Goal: Task Accomplishment & Management: Complete application form

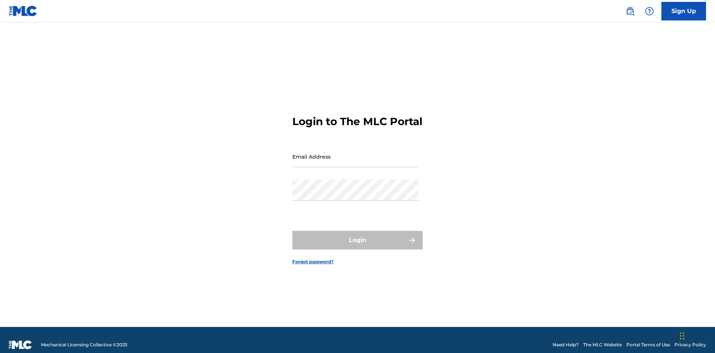
scroll to position [10, 0]
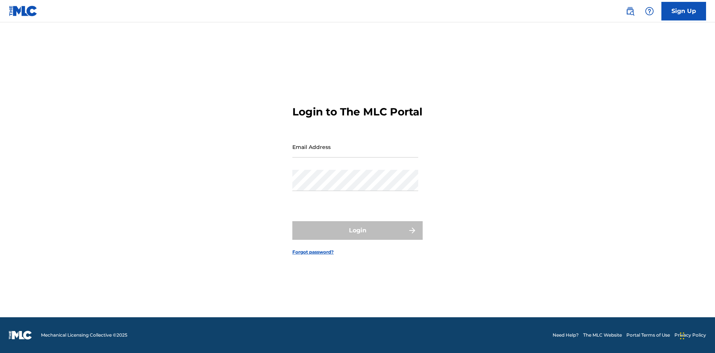
click at [355, 153] on input "Email Address" at bounding box center [355, 146] width 126 height 21
type input "Duke.McTesterson@gmail.com"
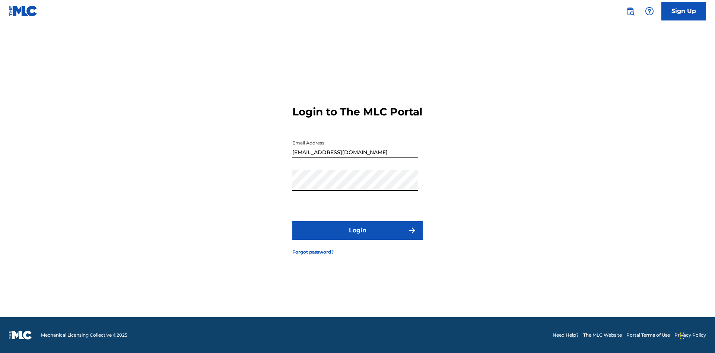
click at [357, 237] on button "Login" at bounding box center [357, 230] width 130 height 19
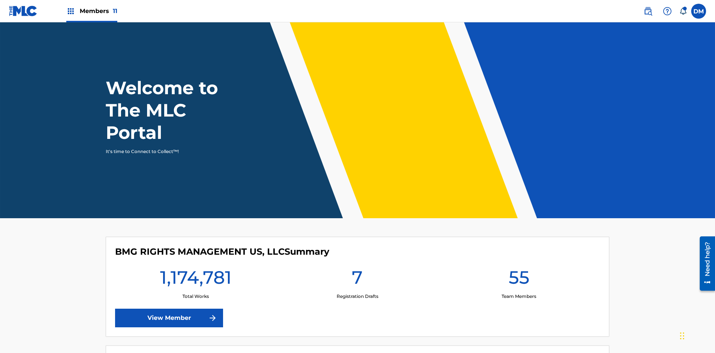
scroll to position [32, 0]
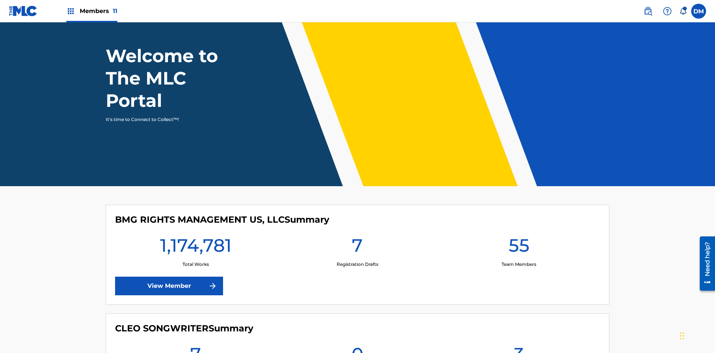
click at [92, 11] on span "Members 11" at bounding box center [99, 11] width 38 height 9
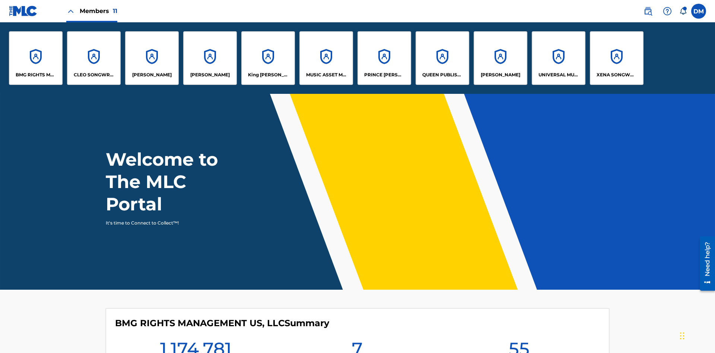
scroll to position [0, 0]
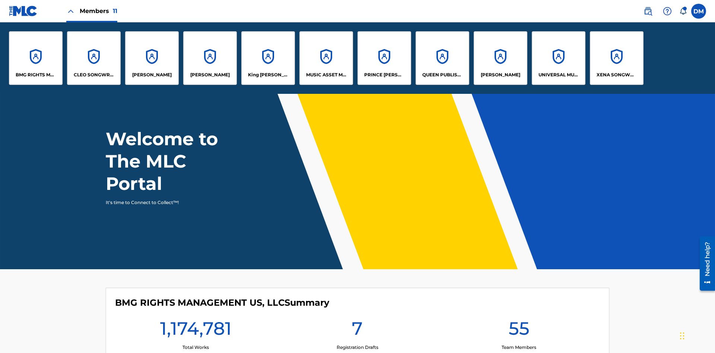
click at [558, 75] on p "UNIVERSAL MUSIC PUB GROUP" at bounding box center [558, 74] width 41 height 7
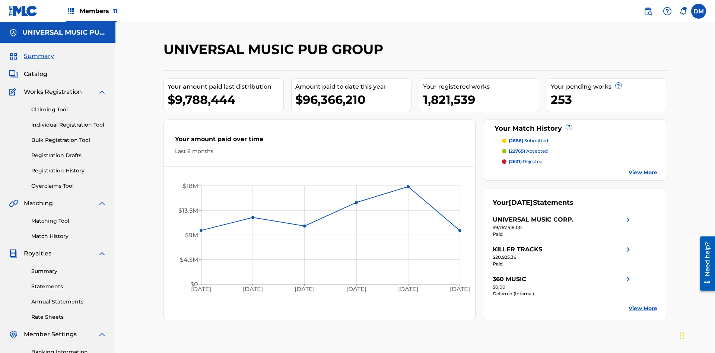
scroll to position [76, 0]
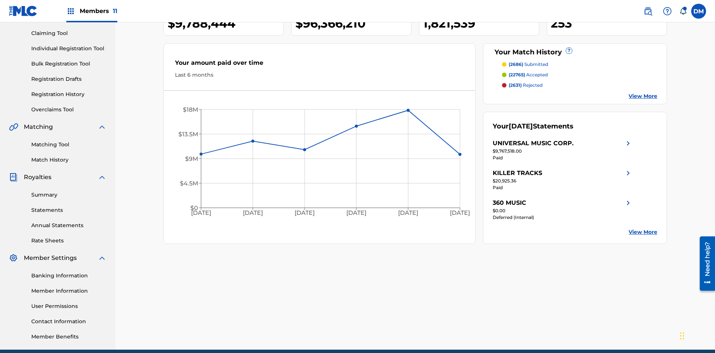
click at [69, 48] on link "Individual Registration Tool" at bounding box center [68, 49] width 75 height 8
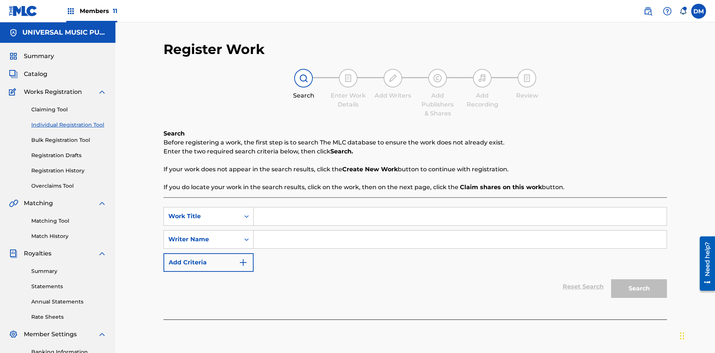
click at [460, 207] on input "Search Form" at bounding box center [460, 216] width 413 height 18
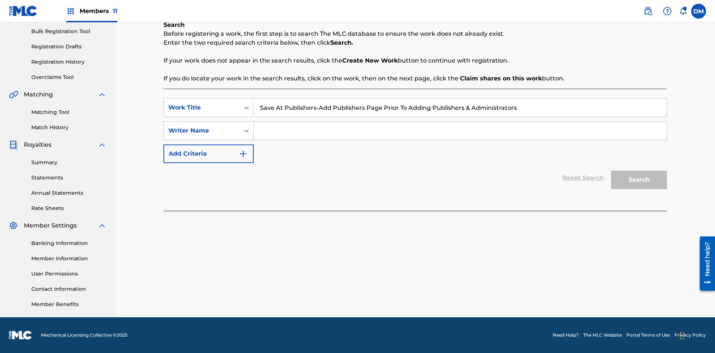
type input "Save At Publishers-Add Publishers Page Prior To Adding Publishers & Administrat…"
click at [460, 131] on input "Search Form" at bounding box center [460, 131] width 413 height 18
type input "QWERTYUIOP"
click at [639, 180] on button "Search" at bounding box center [639, 180] width 56 height 19
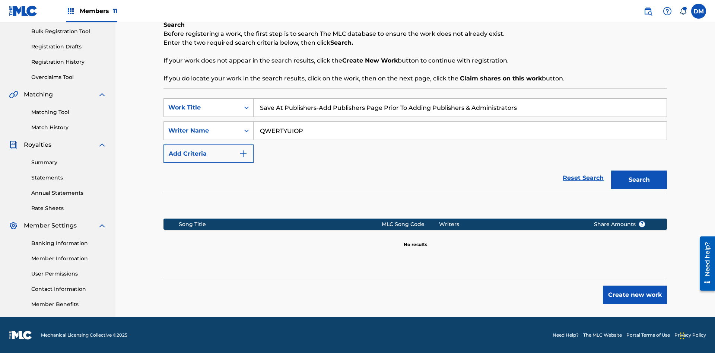
click at [635, 295] on button "Create new work" at bounding box center [635, 295] width 64 height 19
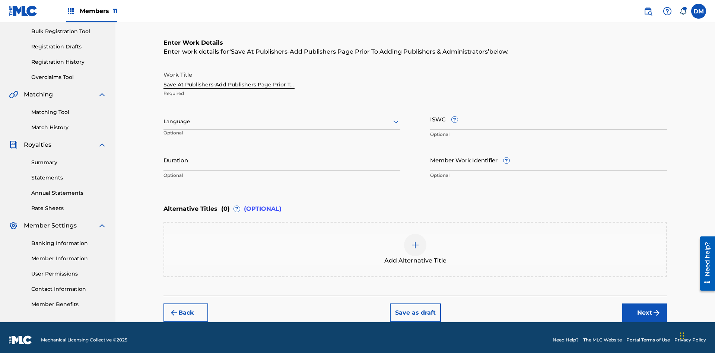
click at [282, 155] on input "Duration" at bounding box center [281, 159] width 237 height 21
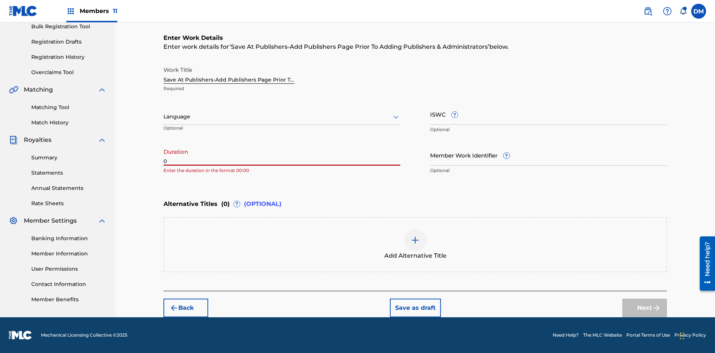
click at [282, 155] on input "0" at bounding box center [281, 154] width 237 height 21
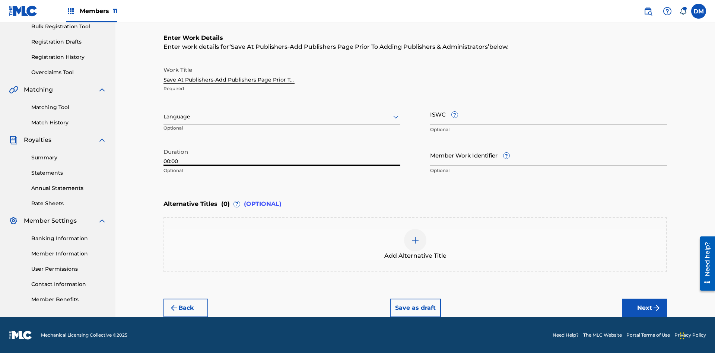
type input "00:00"
click at [396, 117] on icon at bounding box center [395, 116] width 9 height 9
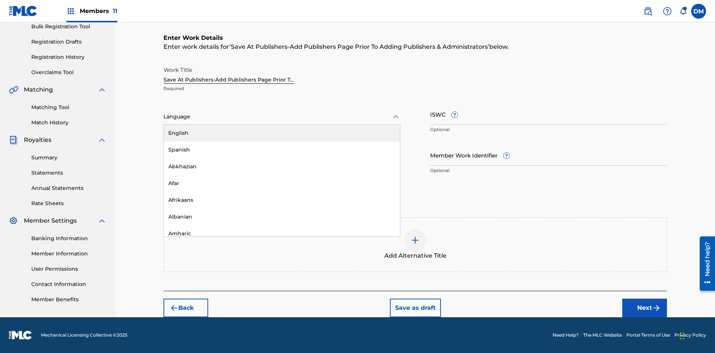
click at [282, 183] on div "Afar" at bounding box center [282, 183] width 236 height 17
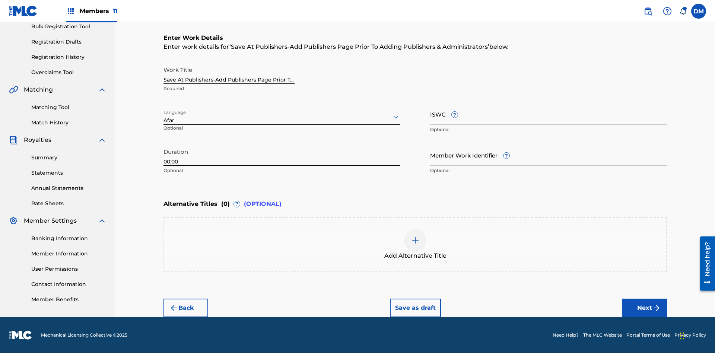
click at [548, 155] on input "Member Work Identifier ?" at bounding box center [548, 154] width 237 height 21
type input "2025.08.23.04"
click at [548, 114] on input "ISWC ?" at bounding box center [548, 114] width 237 height 21
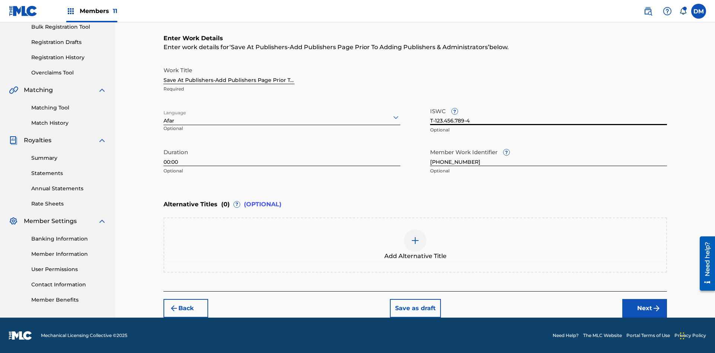
type input "T-123.456.789-4"
click at [415, 244] on img at bounding box center [415, 240] width 9 height 9
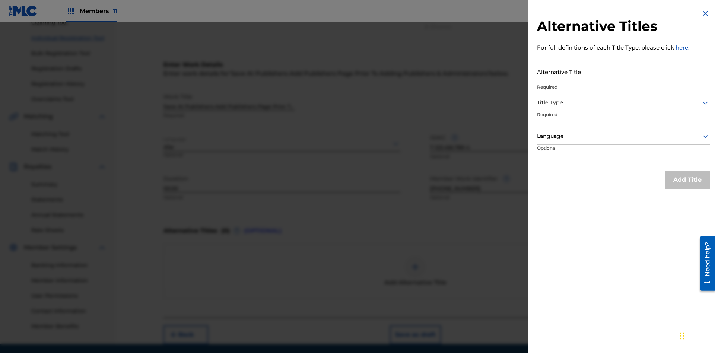
click at [623, 71] on input "Alternative Title" at bounding box center [623, 71] width 173 height 21
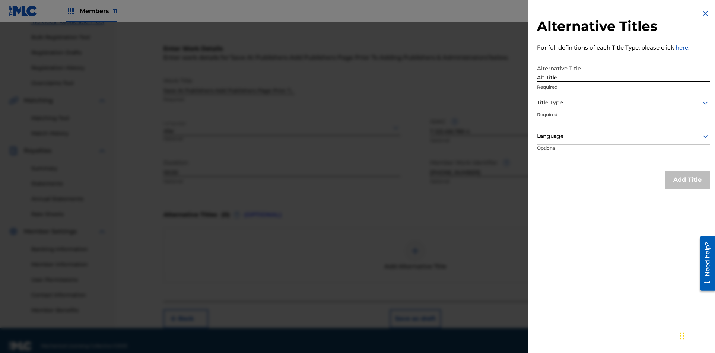
type input "Alt Title"
click at [623, 102] on div at bounding box center [623, 102] width 173 height 9
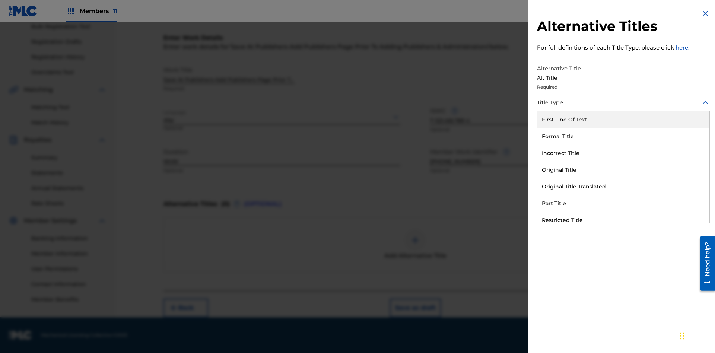
click at [623, 170] on div "Original Title" at bounding box center [623, 170] width 172 height 17
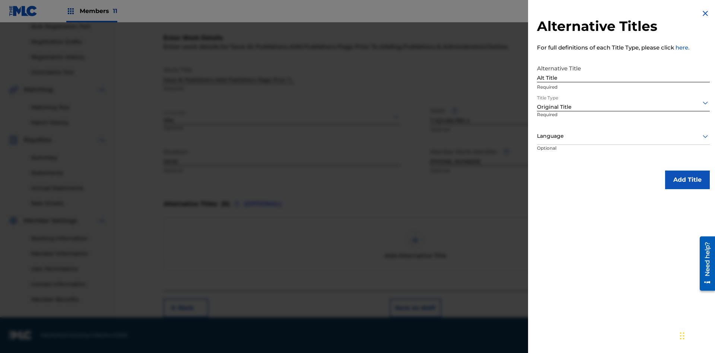
click at [623, 136] on div at bounding box center [623, 135] width 173 height 9
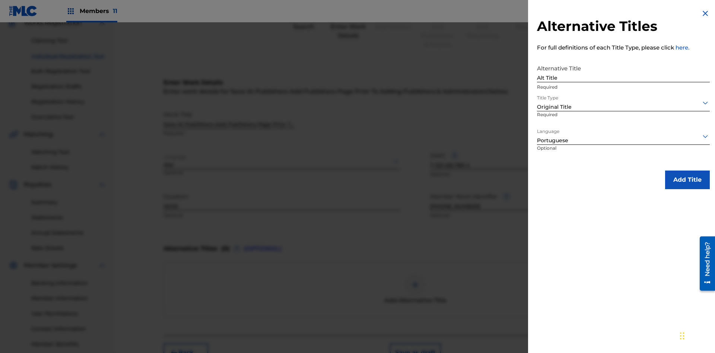
click at [687, 179] on button "Add Title" at bounding box center [687, 180] width 45 height 19
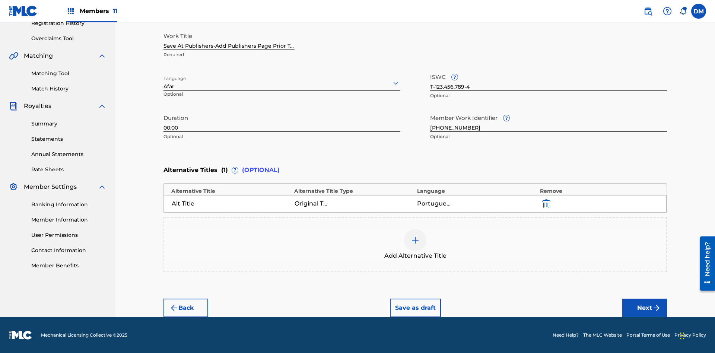
click at [645, 308] on button "Next" at bounding box center [644, 308] width 45 height 19
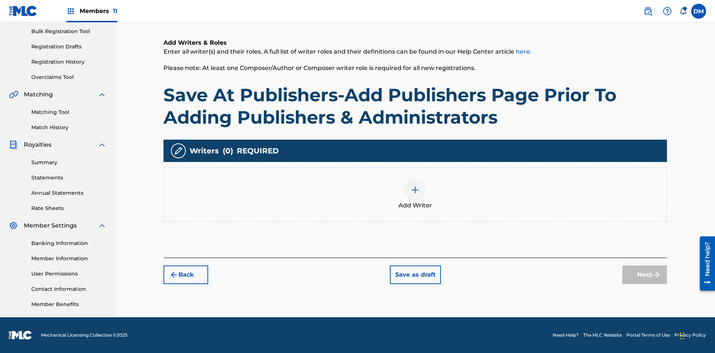
scroll to position [109, 0]
click at [415, 194] on img at bounding box center [415, 189] width 9 height 9
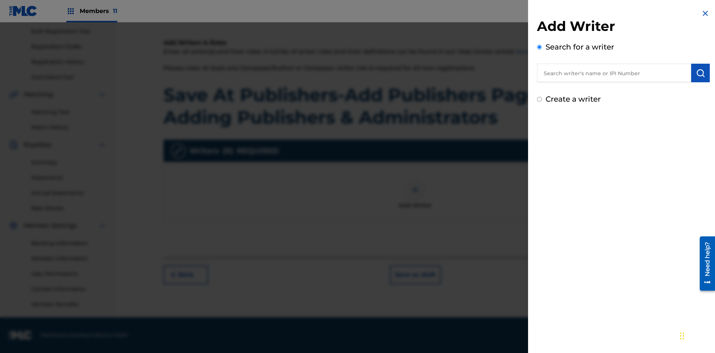
click at [614, 73] on input "text" at bounding box center [614, 73] width 154 height 19
type input "MARK STEVEN BERKOWITZ"
click at [700, 73] on img "submit" at bounding box center [700, 73] width 9 height 9
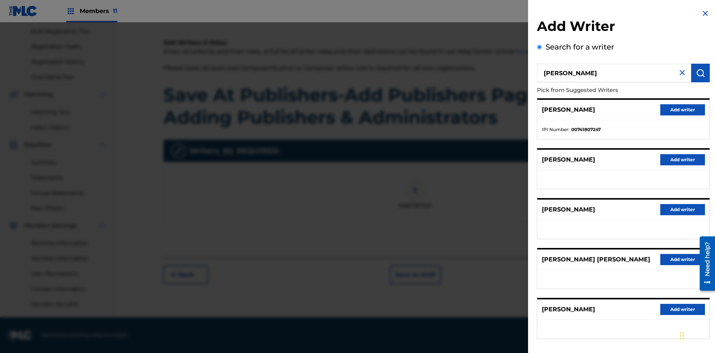
click at [683, 109] on button "Add writer" at bounding box center [682, 109] width 45 height 11
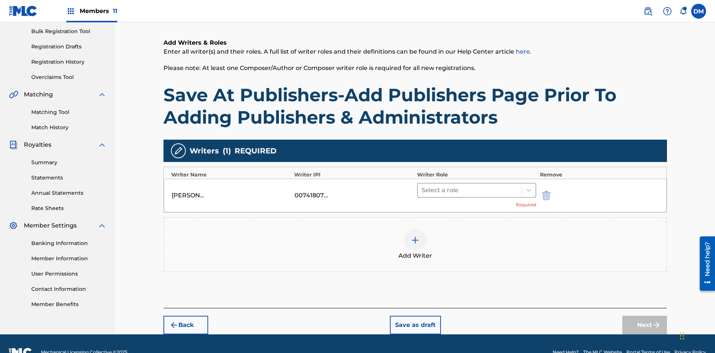
click at [422, 186] on input "text" at bounding box center [421, 190] width 1 height 9
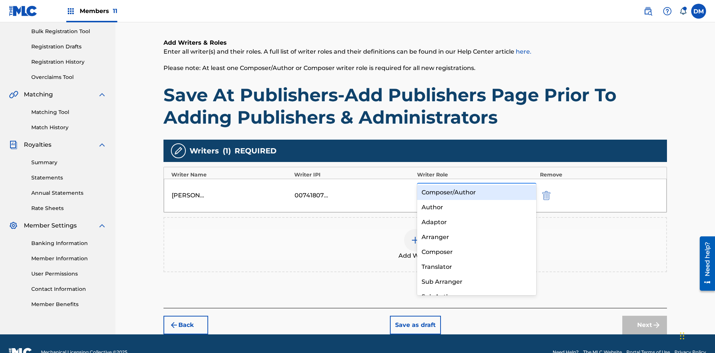
scroll to position [126, 0]
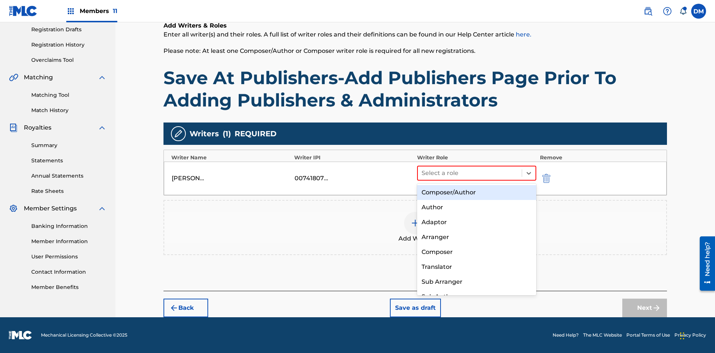
click at [476, 252] on div "Composer" at bounding box center [476, 252] width 119 height 15
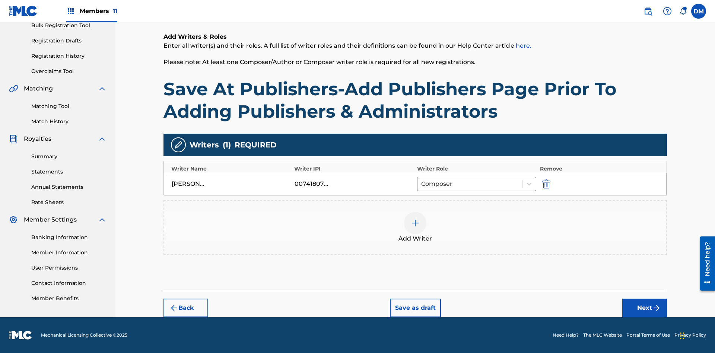
click at [645, 308] on button "Next" at bounding box center [644, 308] width 45 height 19
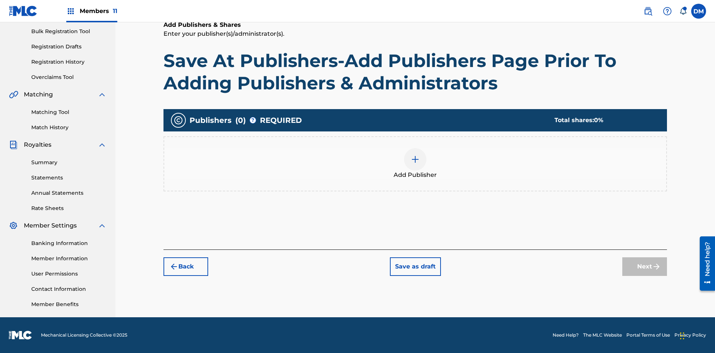
scroll to position [109, 0]
click at [415, 266] on button "Save as draft" at bounding box center [415, 266] width 51 height 19
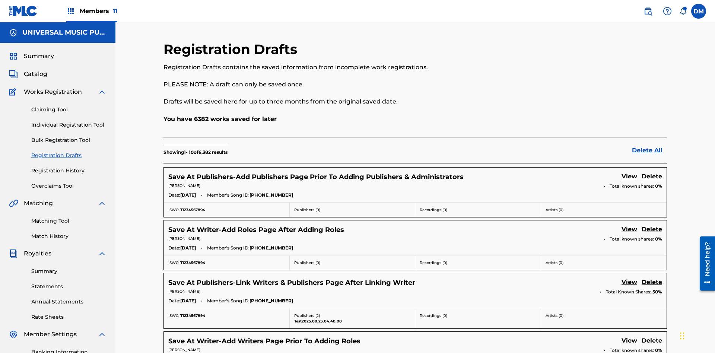
scroll to position [127, 0]
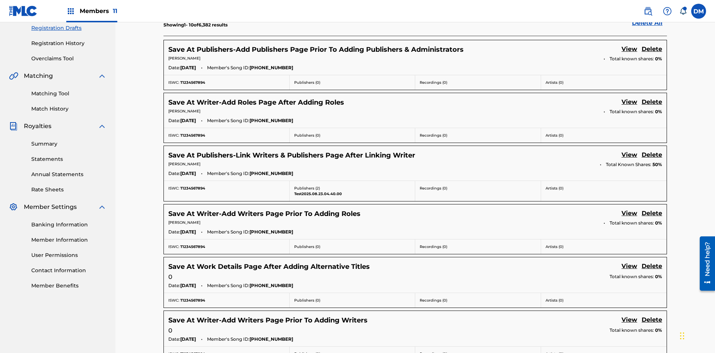
click at [629, 50] on link "View" at bounding box center [629, 50] width 16 height 10
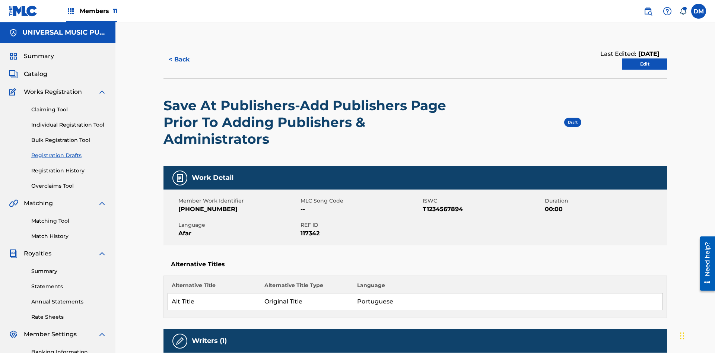
click at [645, 58] on link "Edit" at bounding box center [644, 63] width 45 height 11
